Goal: Task Accomplishment & Management: Use online tool/utility

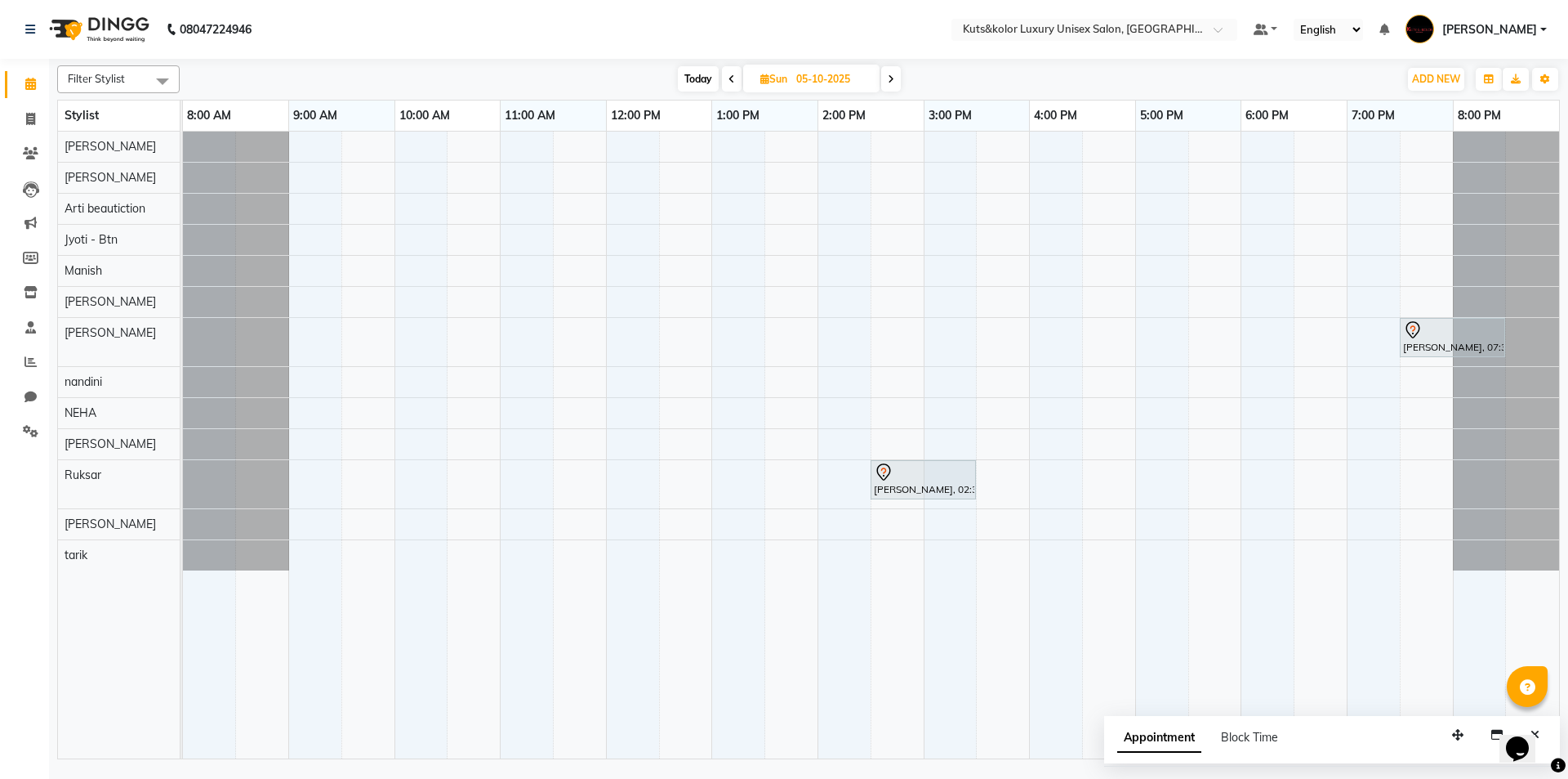
select select "7374"
select select "service"
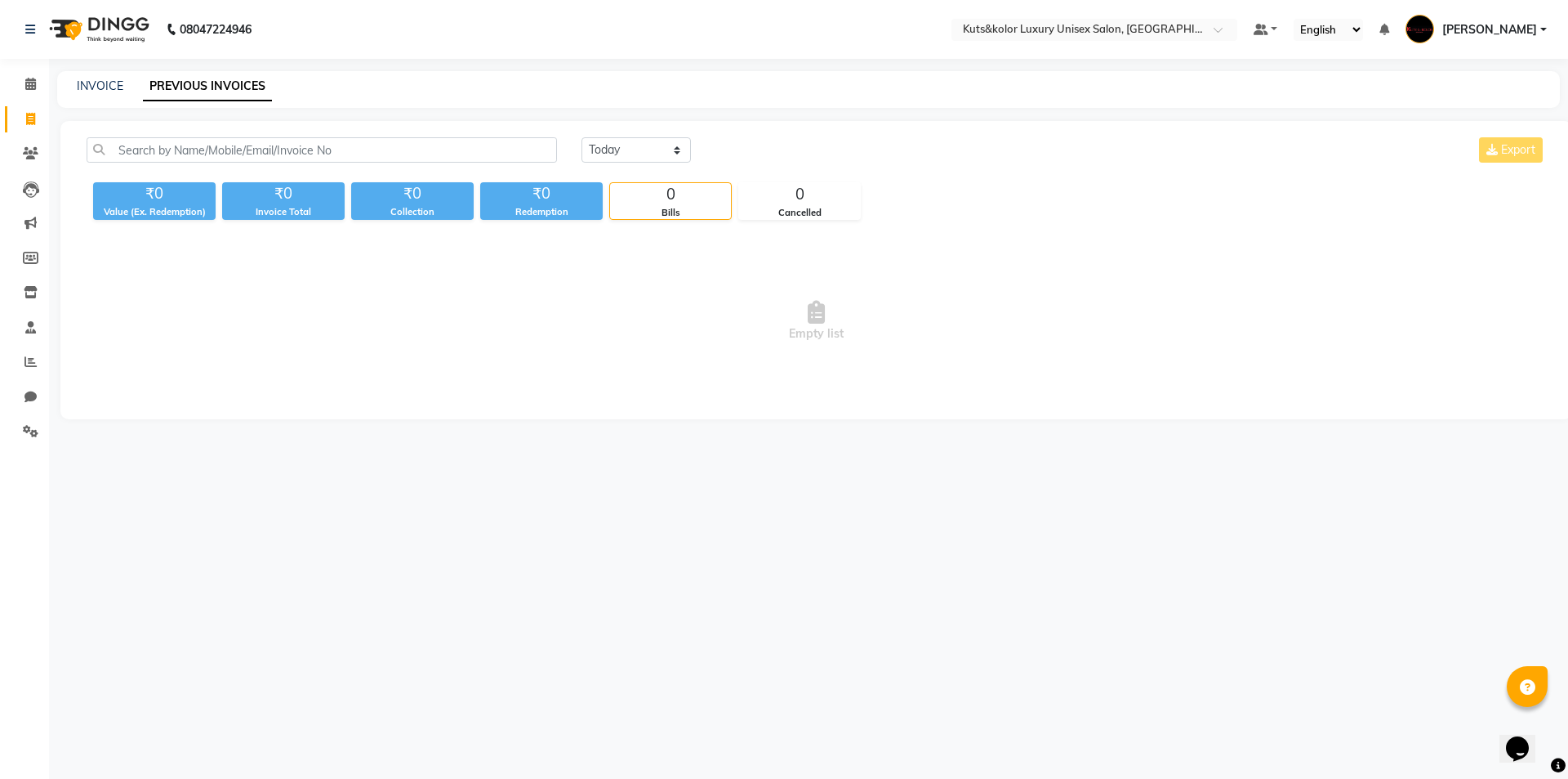
select select "7374"
select select "service"
